Goal: Information Seeking & Learning: Find specific fact

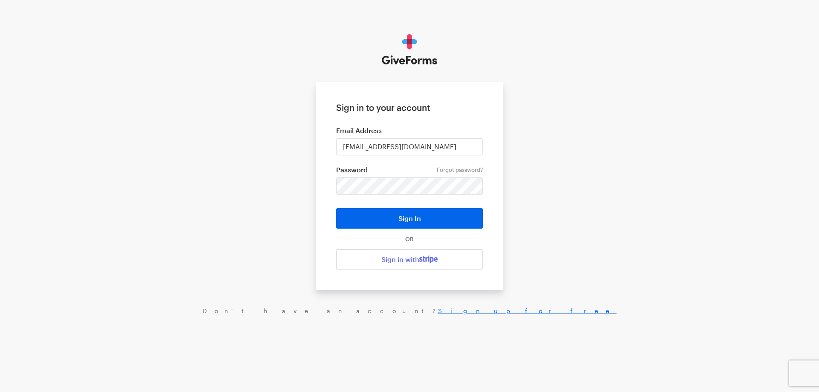
click at [336, 208] on button "Sign In" at bounding box center [409, 218] width 147 height 20
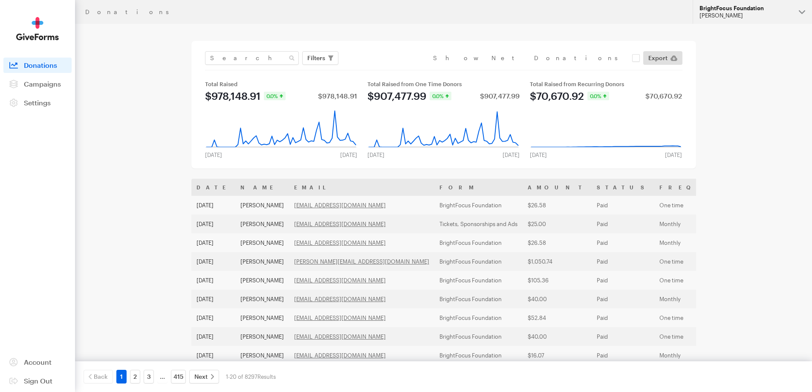
click at [706, 16] on div "[PERSON_NAME]" at bounding box center [746, 15] width 93 height 7
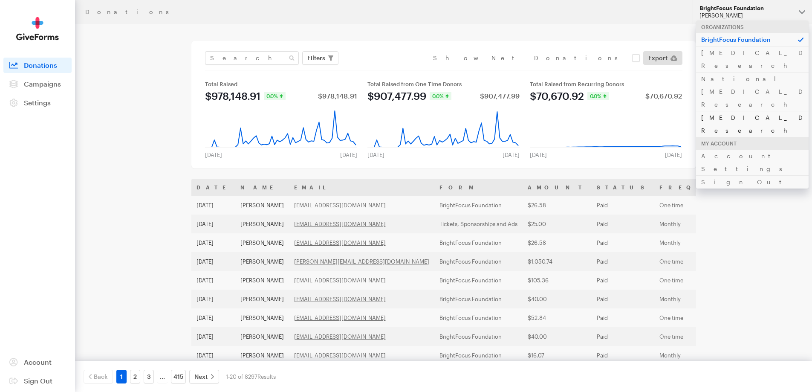
click at [719, 111] on link "[MEDICAL_DATA] Research" at bounding box center [752, 124] width 113 height 26
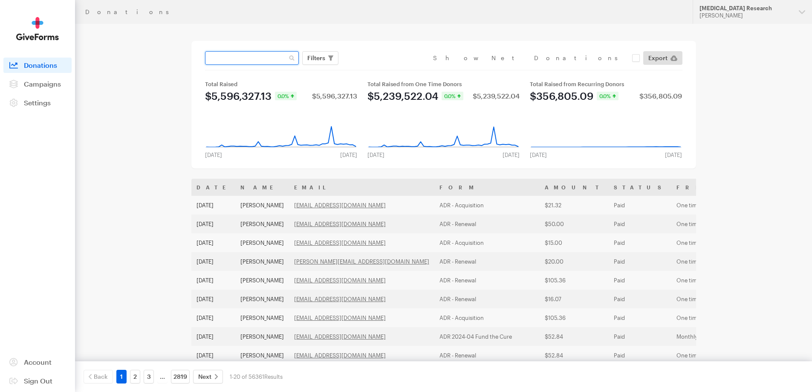
click at [237, 59] on input "text" at bounding box center [252, 58] width 94 height 14
type input "t"
type input "jimtamborello85@gmail.com"
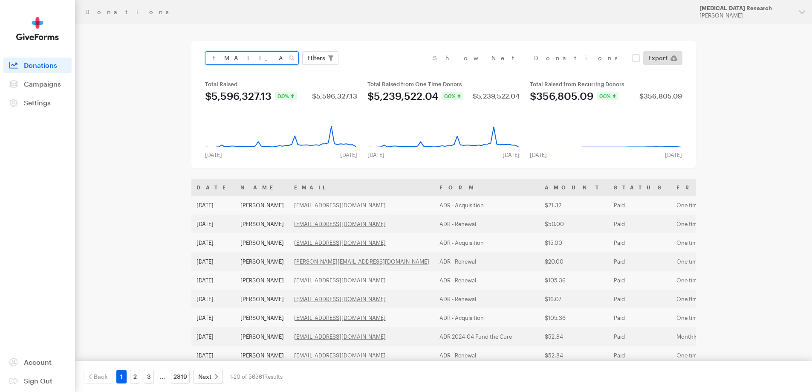
click at [381, 69] on button "Apply" at bounding box center [394, 76] width 27 height 14
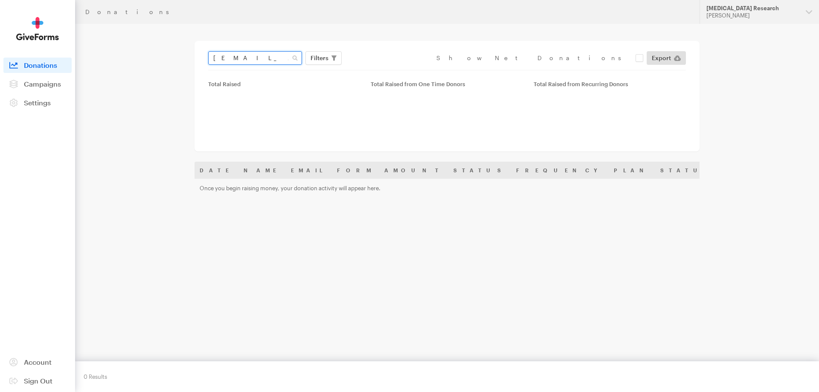
click at [220, 52] on input "[EMAIL_ADDRESS][DOMAIN_NAME]" at bounding box center [255, 58] width 94 height 14
click at [220, 52] on input "[EMAIL_ADDRESS][DOMAIN_NAME]" at bounding box center [252, 58] width 94 height 14
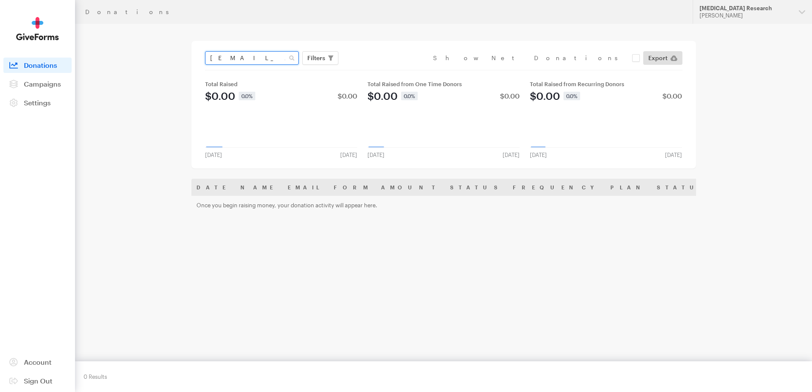
click at [220, 52] on input "[EMAIL_ADDRESS][DOMAIN_NAME]" at bounding box center [252, 58] width 94 height 14
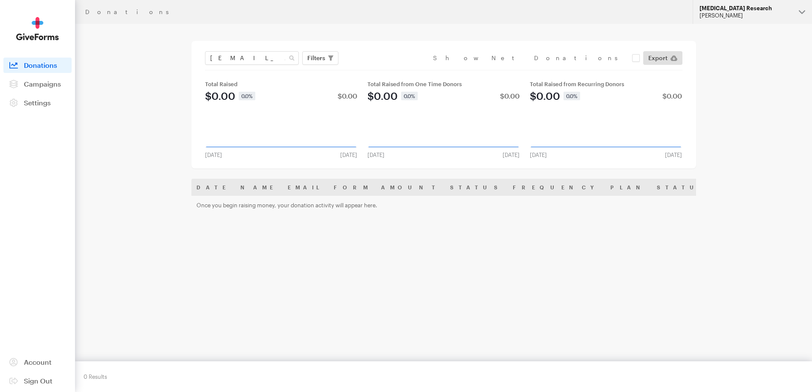
click at [744, 17] on div "[PERSON_NAME]" at bounding box center [746, 15] width 93 height 7
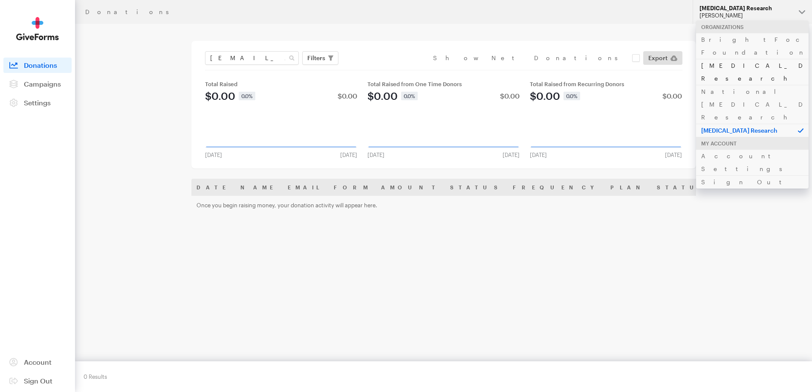
click at [718, 59] on link "[MEDICAL_DATA] Research" at bounding box center [752, 72] width 113 height 26
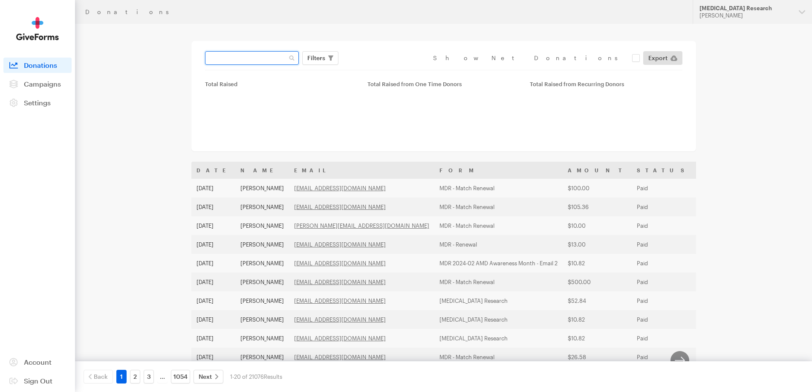
click at [261, 59] on input "text" at bounding box center [252, 58] width 94 height 14
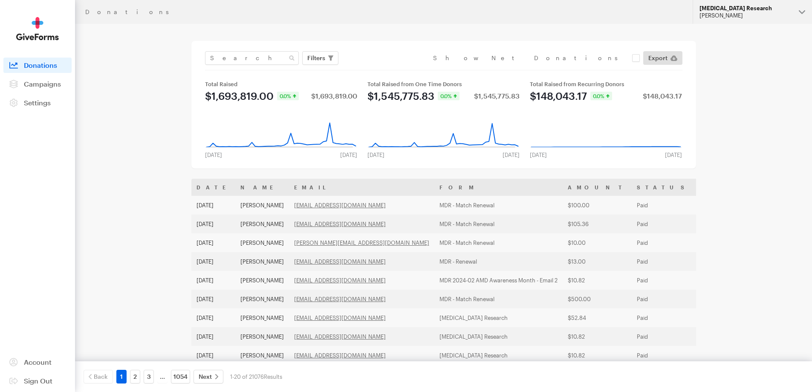
click at [726, 14] on div "[PERSON_NAME]" at bounding box center [746, 15] width 93 height 7
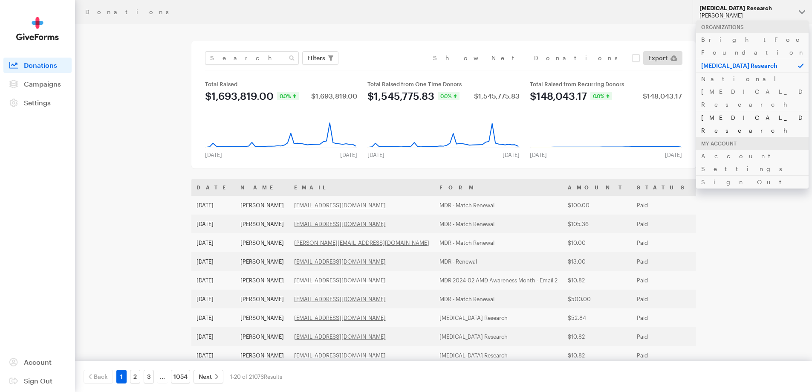
click at [723, 111] on link "[MEDICAL_DATA] Research" at bounding box center [752, 124] width 113 height 26
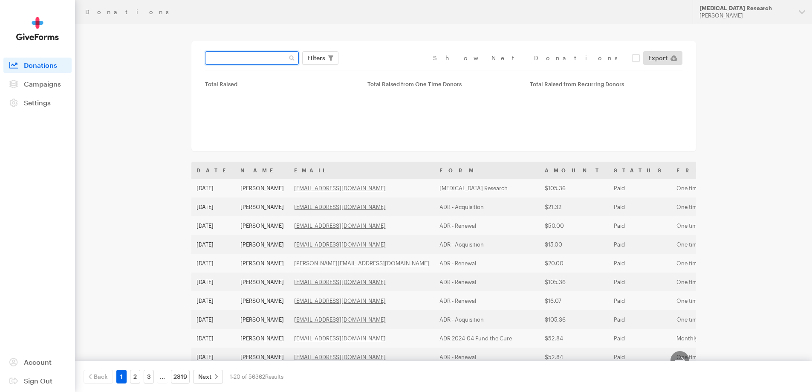
click at [241, 55] on input "text" at bounding box center [252, 58] width 94 height 14
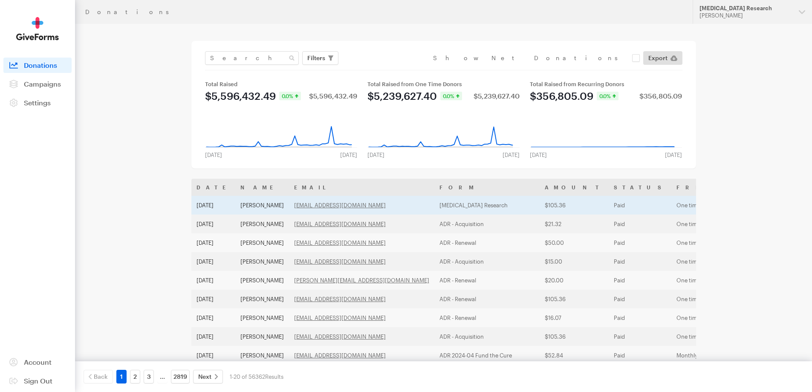
click at [261, 205] on td "James Tamborello" at bounding box center [262, 205] width 54 height 19
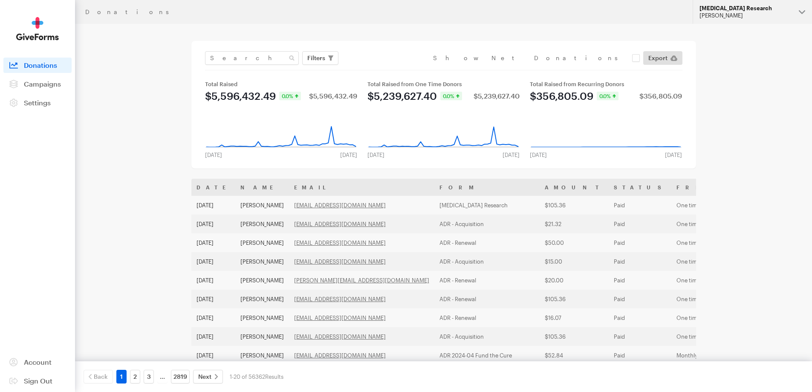
click at [714, 17] on div "[PERSON_NAME]" at bounding box center [746, 15] width 93 height 7
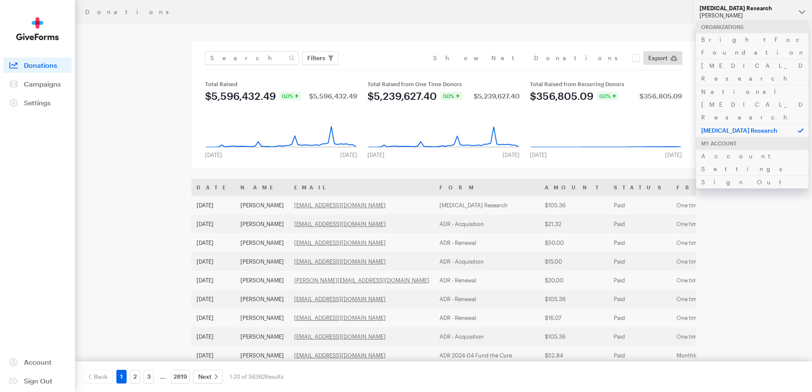
click at [723, 124] on p "[MEDICAL_DATA] Research" at bounding box center [752, 130] width 113 height 13
click at [731, 85] on link "National [MEDICAL_DATA] Research" at bounding box center [752, 104] width 113 height 39
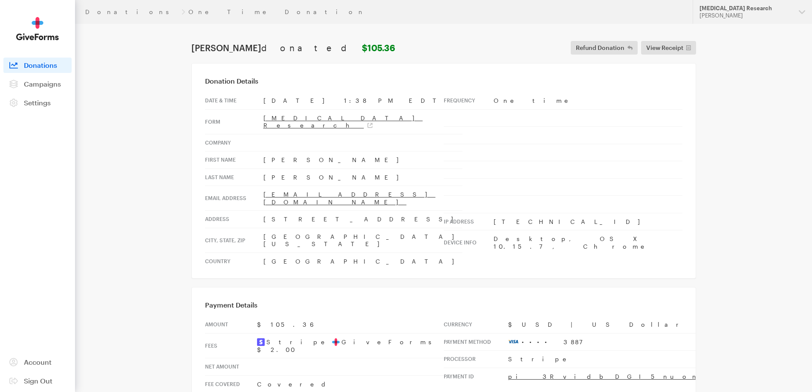
drag, startPoint x: 364, startPoint y: 194, endPoint x: 259, endPoint y: 194, distance: 104.5
click at [259, 194] on tr "Email address jimtamborello85@gmail.com" at bounding box center [334, 198] width 258 height 25
click at [260, 211] on th "Address" at bounding box center [234, 219] width 58 height 17
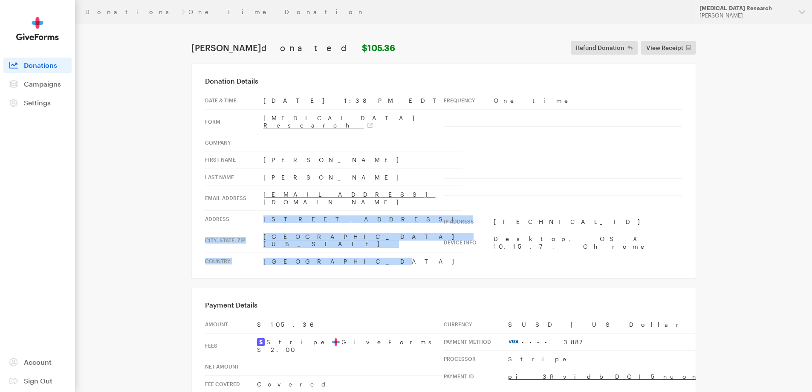
drag, startPoint x: 260, startPoint y: 209, endPoint x: 339, endPoint y: 243, distance: 86.7
click at [328, 243] on tbody "Date & time Aug 13, 2025 1:38 PM EDT Form Alzheimer's Disease Research Company …" at bounding box center [334, 180] width 258 height 177
click at [339, 252] on td "United States" at bounding box center [363, 260] width 199 height 17
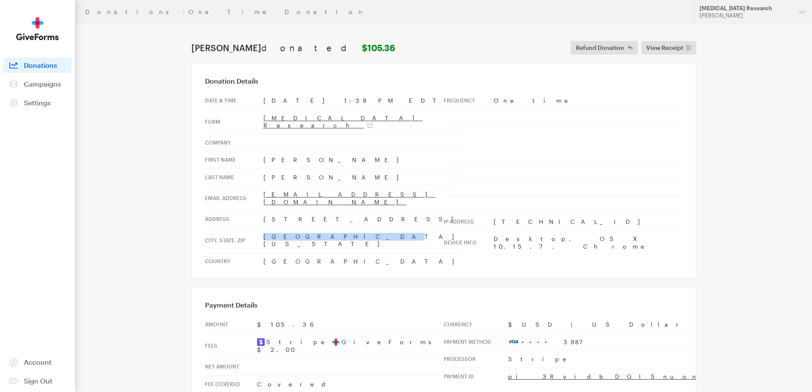
drag, startPoint x: 312, startPoint y: 223, endPoint x: 261, endPoint y: 223, distance: 50.3
click at [261, 228] on tr "City, state, zip SANTA BARBARA, California, 93105" at bounding box center [334, 240] width 258 height 25
click at [261, 228] on th "City, state, zip" at bounding box center [234, 240] width 58 height 25
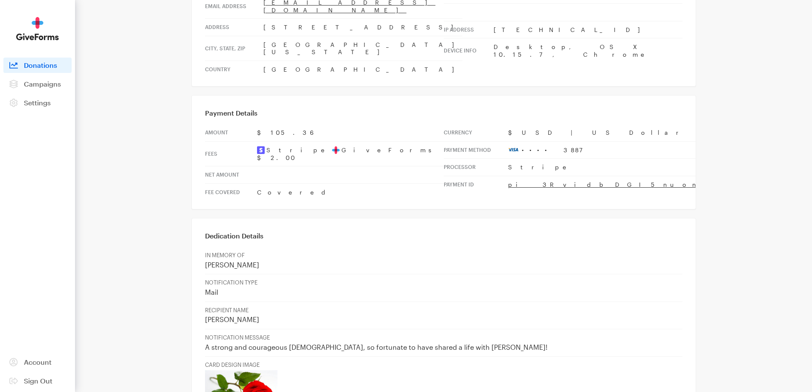
scroll to position [213, 0]
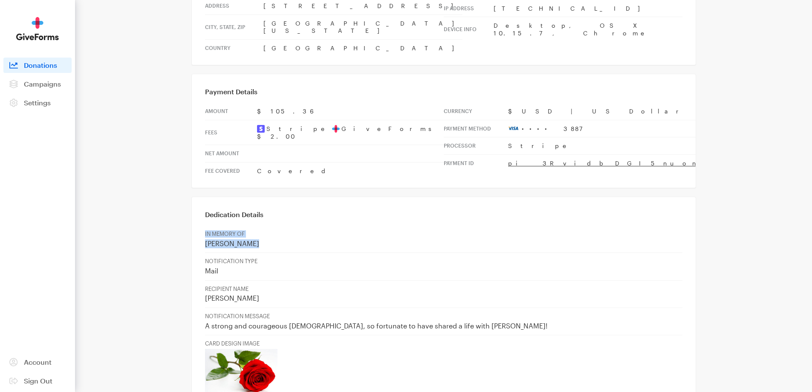
drag, startPoint x: 258, startPoint y: 210, endPoint x: 198, endPoint y: 220, distance: 60.6
click at [198, 220] on div "Dedication Details IN MEMORY OF Irene Sahyun NOTIFICATION TYPE Mail RECIPIENT N…" at bounding box center [443, 304] width 505 height 214
drag, startPoint x: 295, startPoint y: 94, endPoint x: 256, endPoint y: 89, distance: 40.0
click at [256, 103] on tr "Amount $105.36" at bounding box center [324, 111] width 239 height 17
click at [432, 157] on div "Payment Details Amount $105.36 Fees Stripe GiveForms $2.00 Net Amount Fee Cover…" at bounding box center [443, 131] width 505 height 114
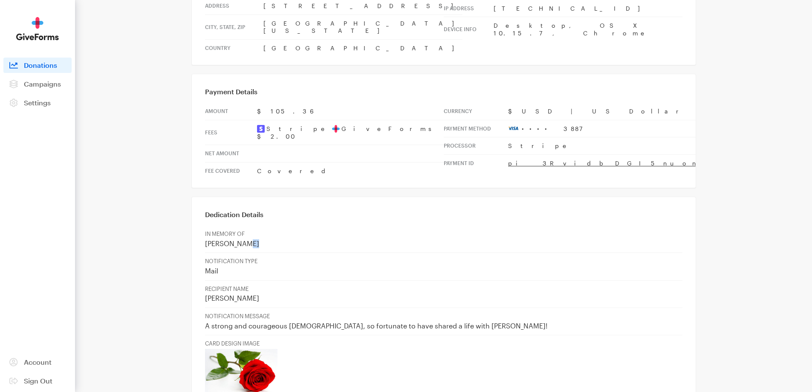
drag, startPoint x: 255, startPoint y: 211, endPoint x: 231, endPoint y: 203, distance: 25.2
click at [238, 226] on td "IN MEMORY OF Irene Sahyun" at bounding box center [444, 239] width 478 height 27
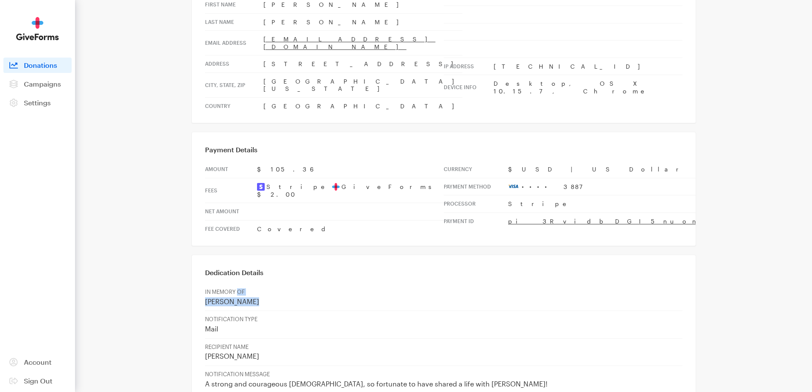
scroll to position [171, 0]
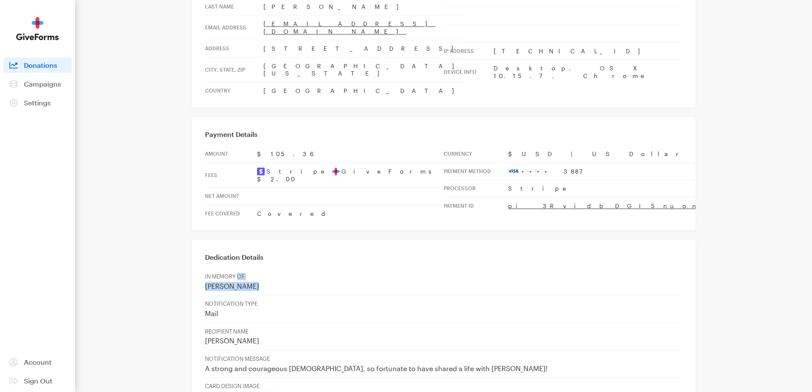
click at [249, 282] on p "Irene Sahyun" at bounding box center [444, 286] width 478 height 9
drag, startPoint x: 256, startPoint y: 255, endPoint x: 155, endPoint y: 252, distance: 101.5
click at [155, 252] on main "Donations One Time Donation James Tamborello donated $105.36 Refund Donation Re…" at bounding box center [406, 333] width 614 height 960
click at [207, 309] on p "Mail" at bounding box center [444, 313] width 478 height 9
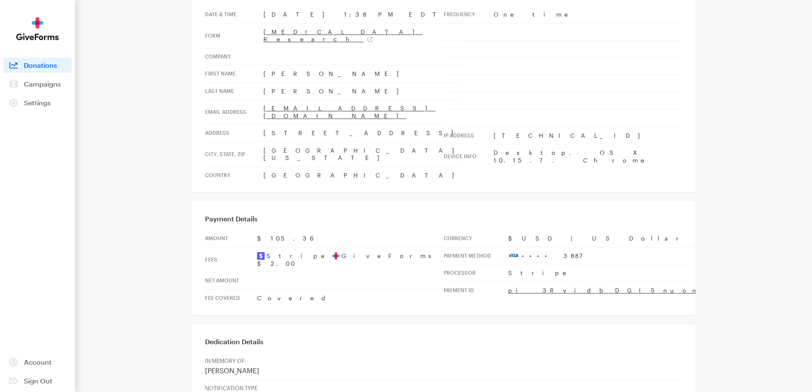
scroll to position [0, 0]
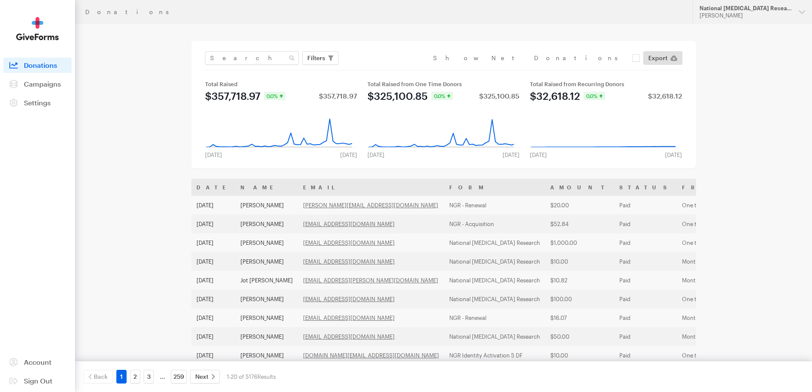
click at [740, 15] on div "[PERSON_NAME]" at bounding box center [746, 15] width 93 height 7
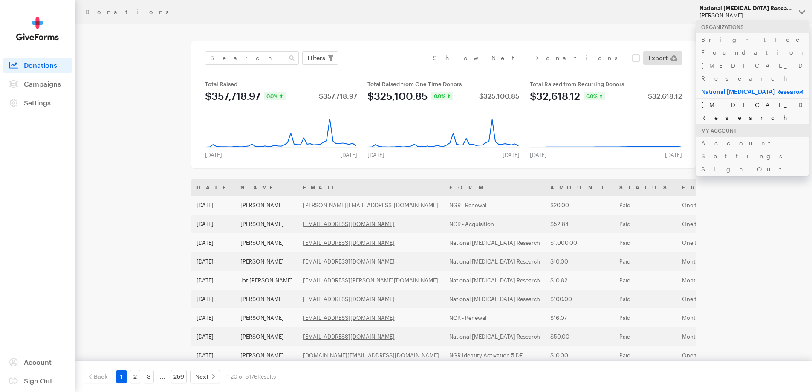
click at [739, 98] on link "[MEDICAL_DATA] Research" at bounding box center [752, 111] width 113 height 26
